Goal: Check status: Check status

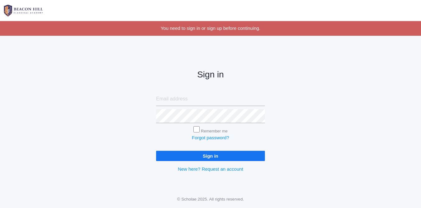
type input "[PERSON_NAME][EMAIL_ADDRESS][DOMAIN_NAME]"
click at [215, 164] on div "Sign in [PERSON_NAME][EMAIL_ADDRESS][DOMAIN_NAME] Remember me Forgot password? …" at bounding box center [210, 116] width 124 height 145
click at [215, 158] on input "Sign in" at bounding box center [210, 156] width 109 height 10
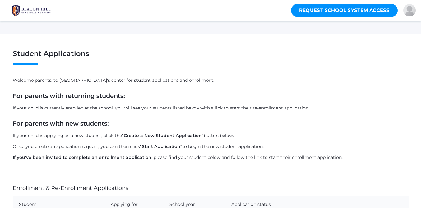
click at [319, 14] on link "Request School System Access" at bounding box center [344, 10] width 107 height 13
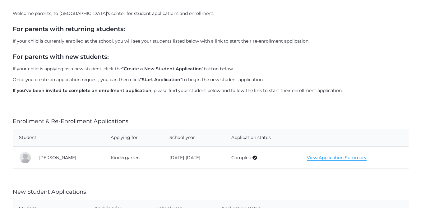
scroll to position [99, 0]
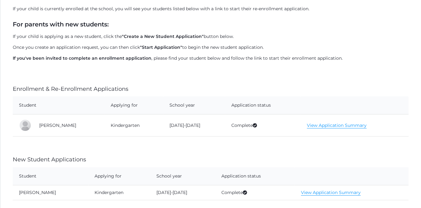
click at [69, 125] on td "Luna Cardenas" at bounding box center [69, 125] width 72 height 22
click at [353, 124] on link "View Application Summary" at bounding box center [337, 125] width 60 height 6
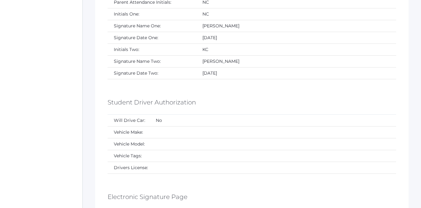
scroll to position [3024, 0]
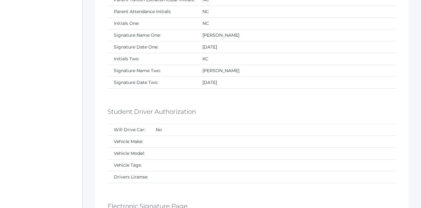
click at [349, 124] on td "No" at bounding box center [273, 130] width 247 height 12
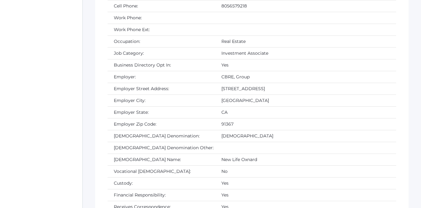
scroll to position [0, 0]
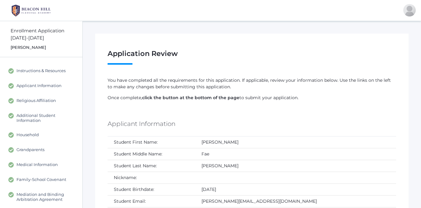
click at [31, 8] on img at bounding box center [31, 11] width 47 height 16
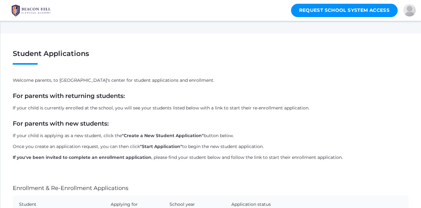
click at [227, 73] on div "Student Applications Welcome parents, to Beacon Hill Classical Academy's center…" at bounding box center [210, 186] width 421 height 304
